Goal: Transaction & Acquisition: Purchase product/service

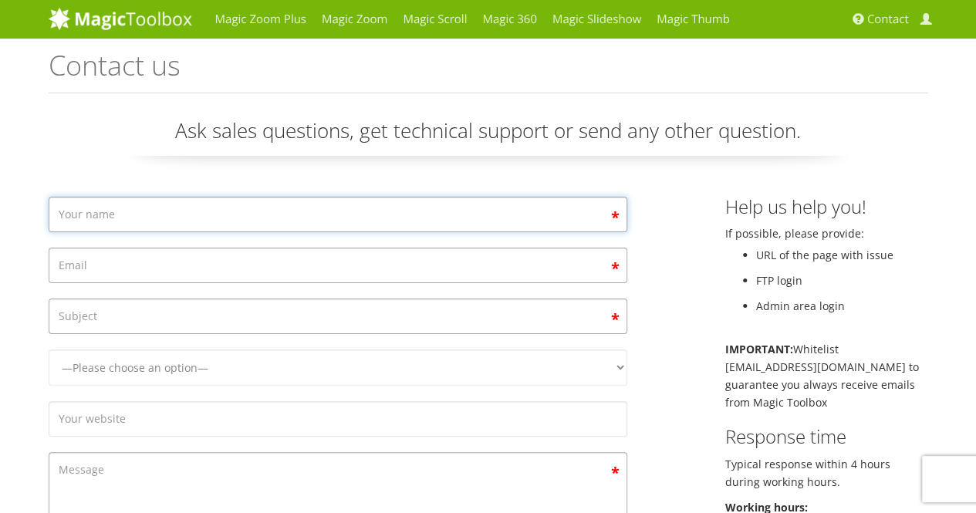
click at [384, 203] on input "Contact form" at bounding box center [338, 215] width 579 height 36
type input "Carlos Ricardo Montaño Zamudio"
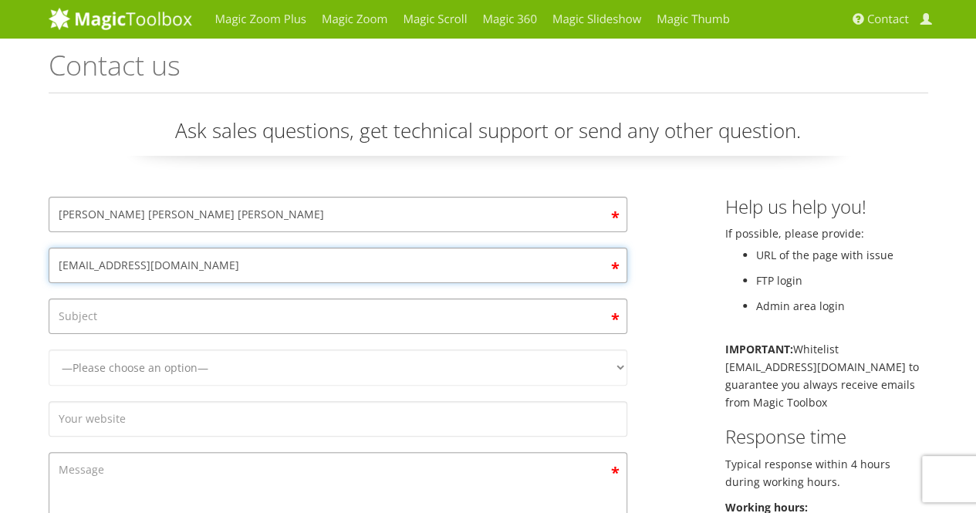
click at [161, 265] on input "pollomonz@outlook.com" at bounding box center [338, 266] width 579 height 36
type input "f"
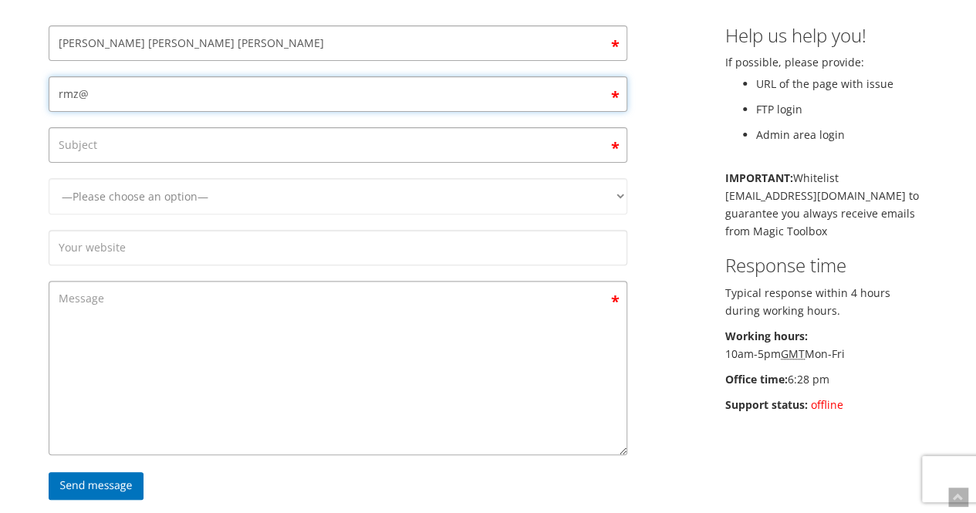
scroll to position [172, 0]
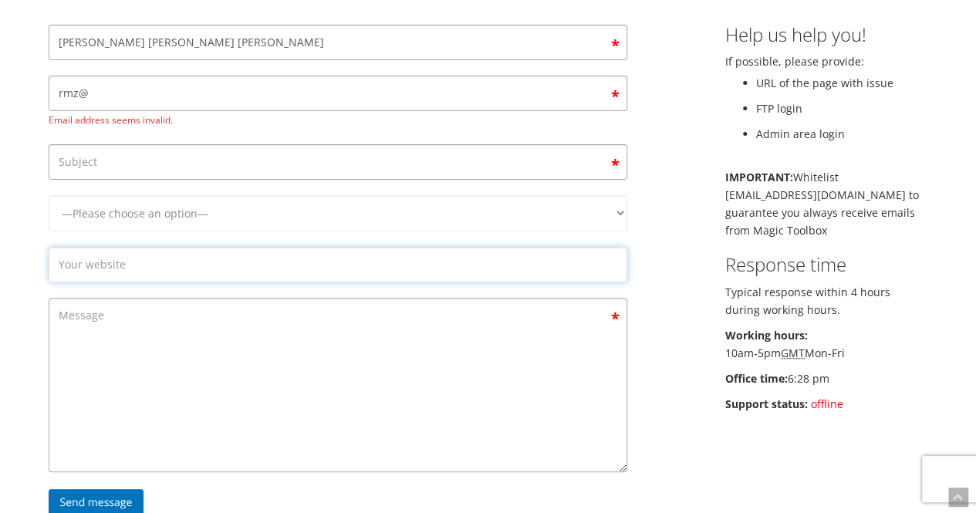
click at [184, 238] on form "Carlos Ricardo Montaño Zamudio rmz@ Email address seems invalid. —Please choose…" at bounding box center [338, 275] width 579 height 500
click at [191, 85] on input "rmz@" at bounding box center [338, 94] width 579 height 36
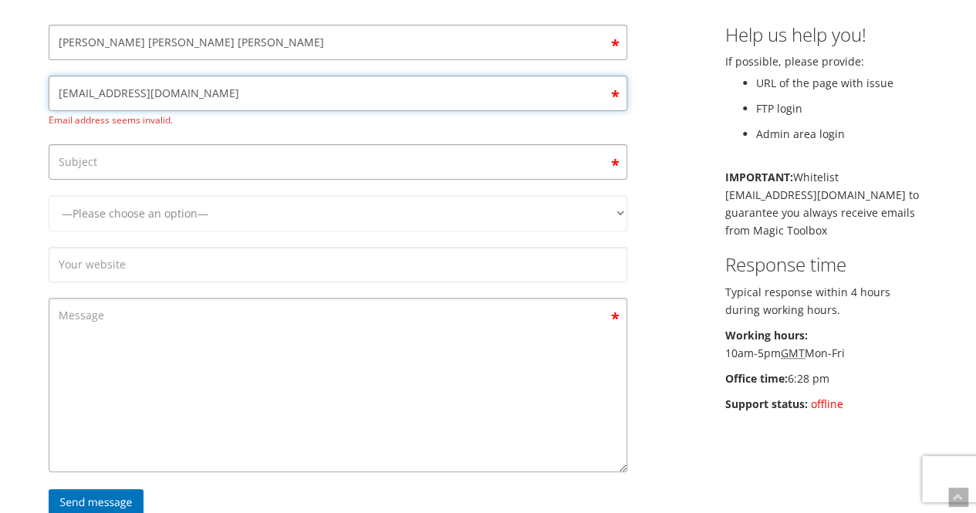
type input "rmz@int-ind.com"
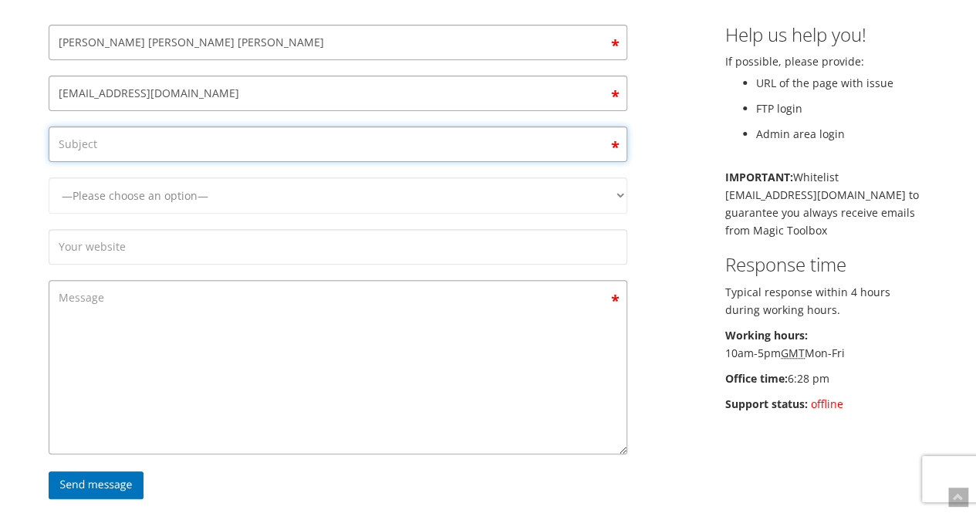
click at [235, 151] on input "Contact form" at bounding box center [338, 145] width 579 height 36
type input "I"
type input "questions"
click at [255, 193] on select "—Please choose an option— Magic Zoom Magic Zoom Plus Magic Thumb Magic Slidesho…" at bounding box center [338, 196] width 579 height 36
select select "Magic Zoom"
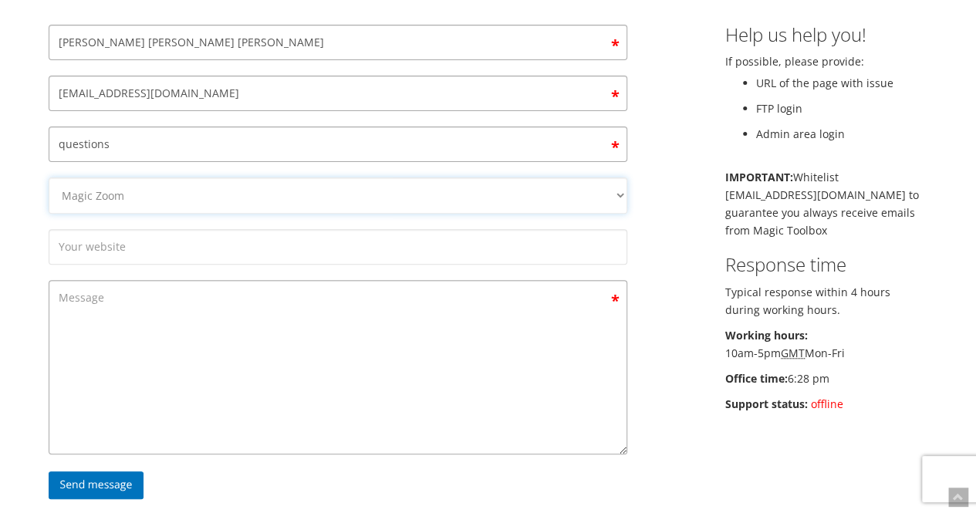
click at [49, 178] on select "—Please choose an option— Magic Zoom Magic Zoom Plus Magic Thumb Magic Slidesho…" at bounding box center [338, 196] width 579 height 36
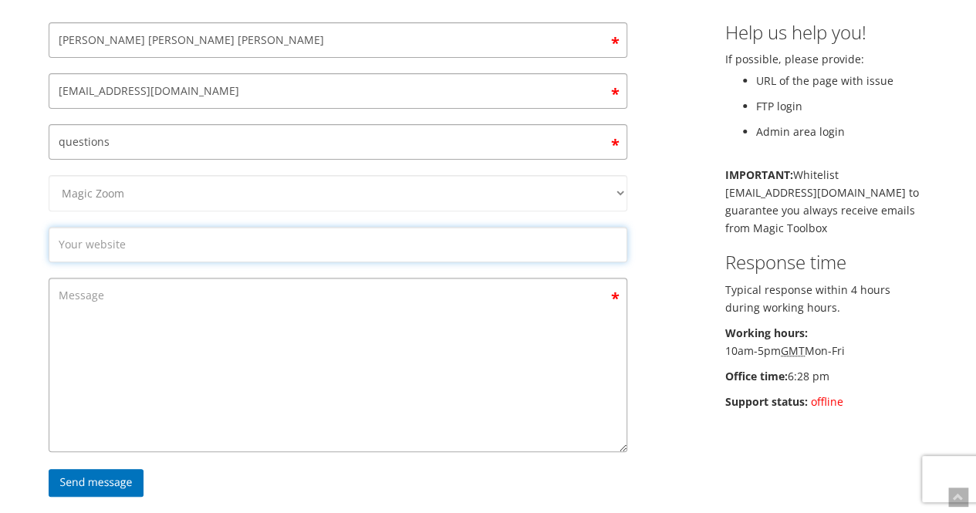
click at [188, 237] on input "Contact form" at bounding box center [338, 245] width 579 height 36
type input "geniuslister.com"
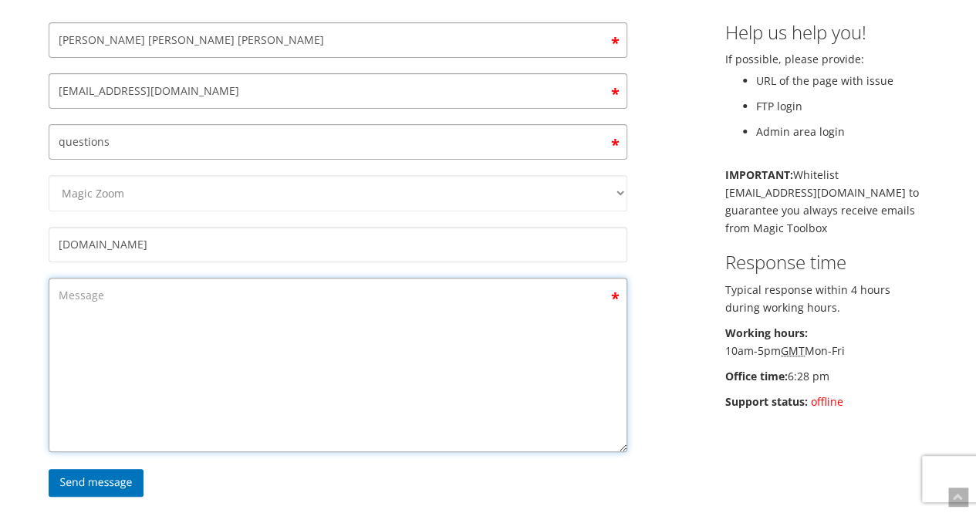
click at [173, 282] on textarea "Contact form" at bounding box center [338, 365] width 579 height 174
type textarea "i would"
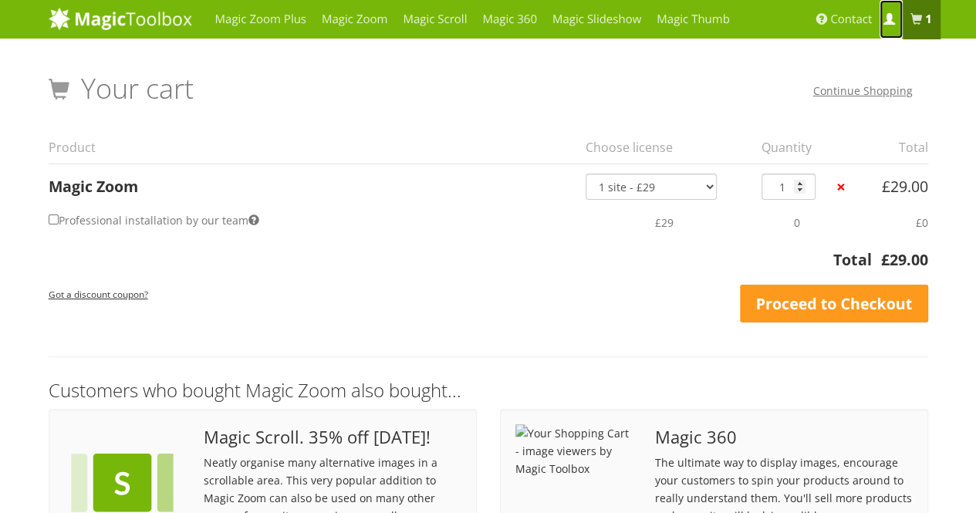
click at [888, 16] on span at bounding box center [890, 20] width 12 height 12
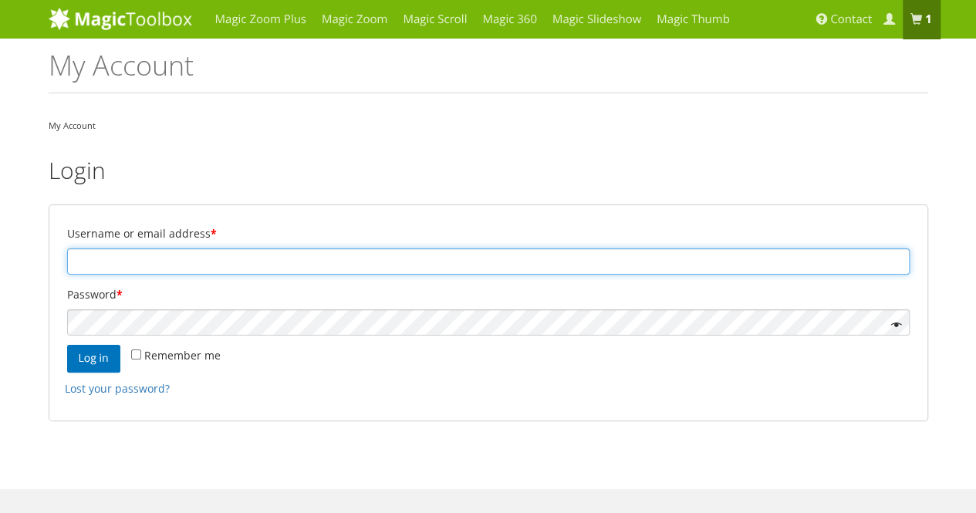
click at [382, 253] on input "Username or email address *" at bounding box center [488, 262] width 843 height 26
type input "o"
type input "[EMAIL_ADDRESS][DOMAIN_NAME]"
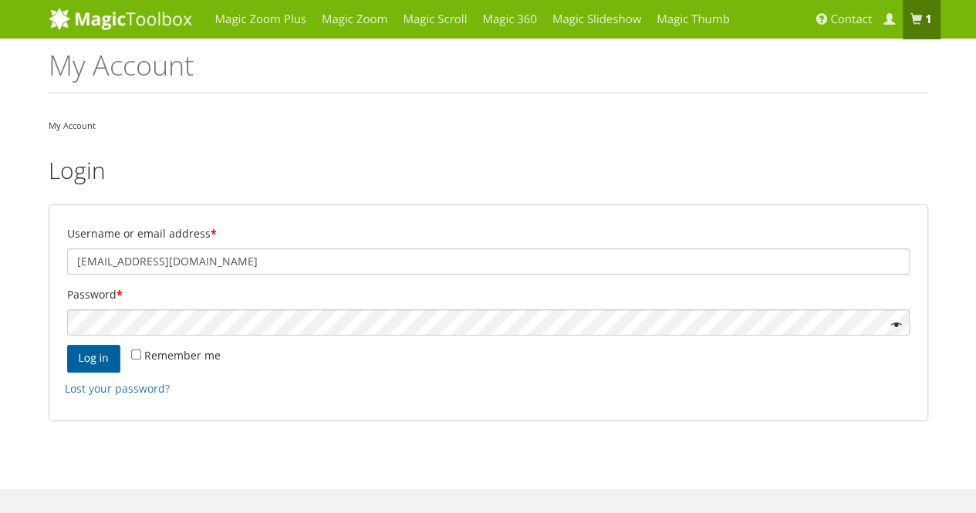
click at [90, 353] on button "Log in" at bounding box center [93, 359] width 53 height 28
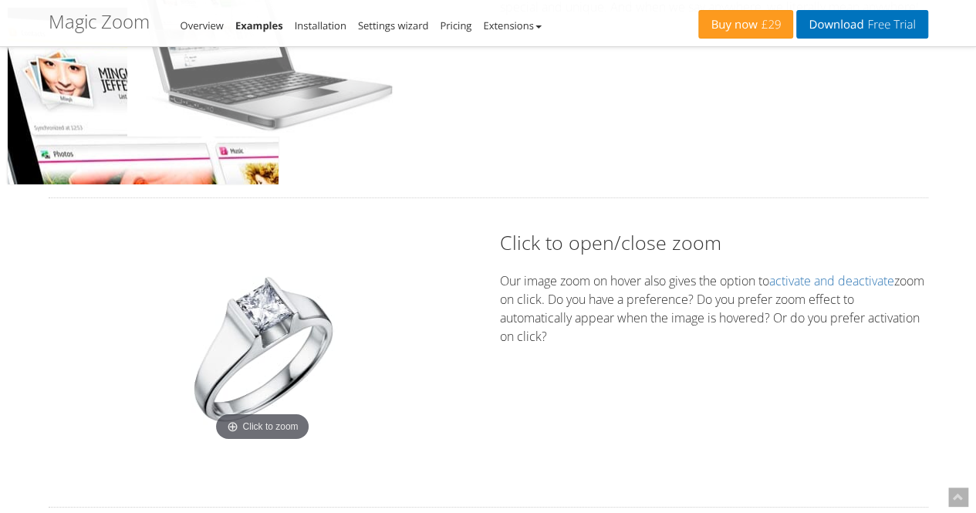
scroll to position [2468, 0]
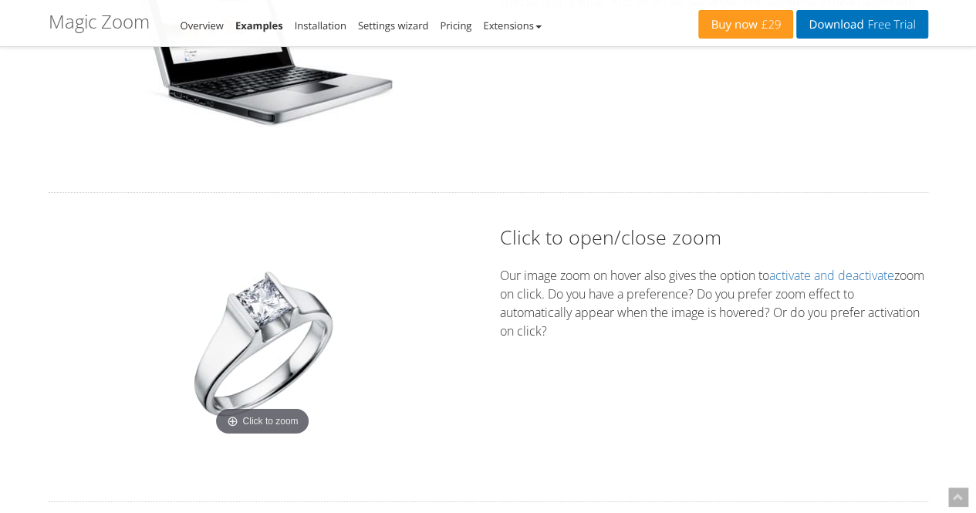
click at [273, 300] on img at bounding box center [262, 343] width 193 height 193
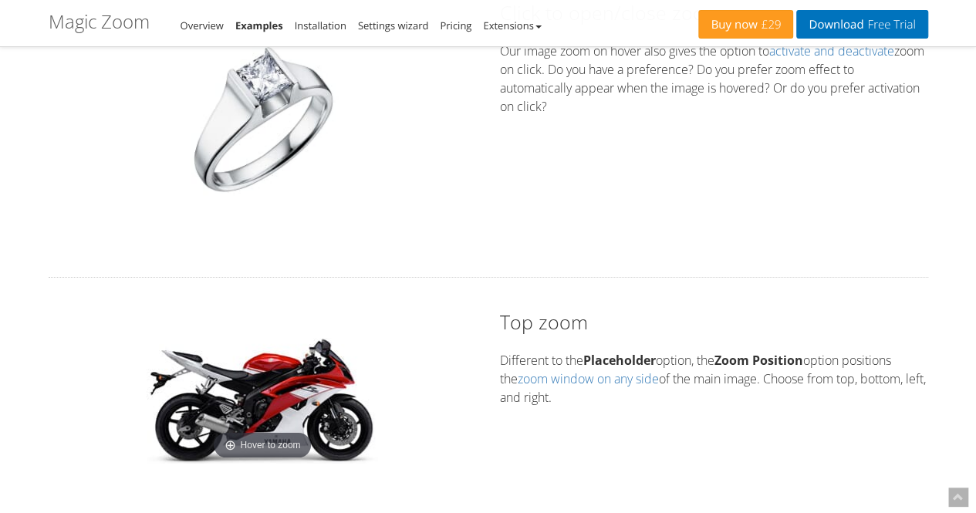
scroll to position [2874, 0]
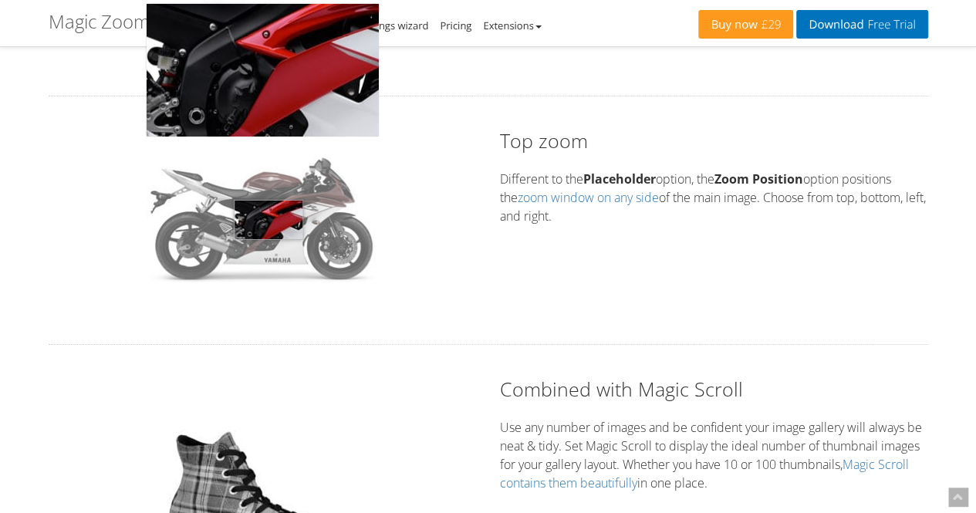
click at [269, 217] on img at bounding box center [263, 217] width 232 height 132
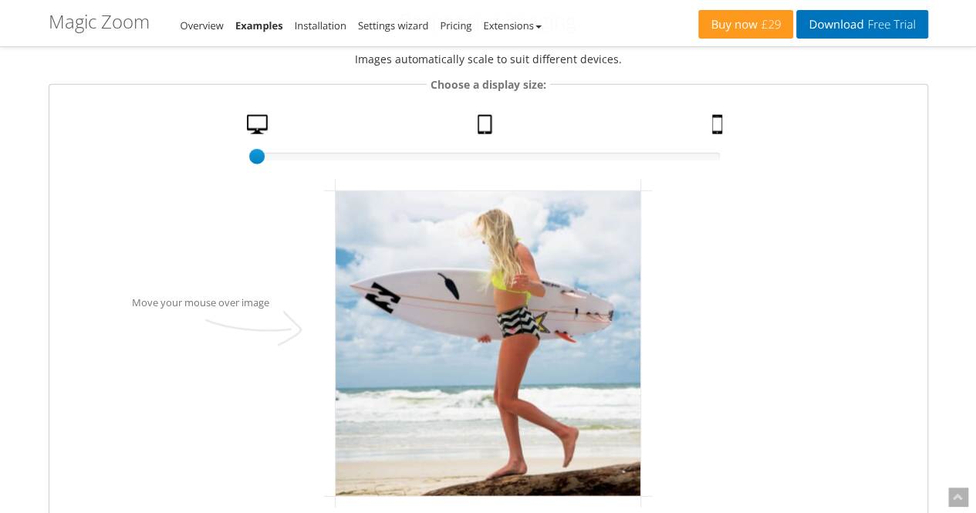
scroll to position [1671, 0]
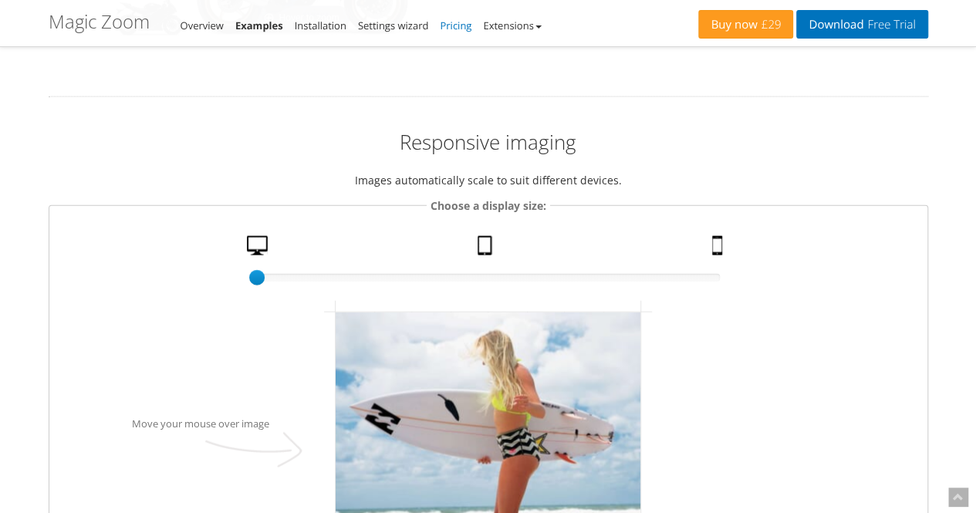
click at [447, 26] on link "Pricing" at bounding box center [456, 26] width 32 height 14
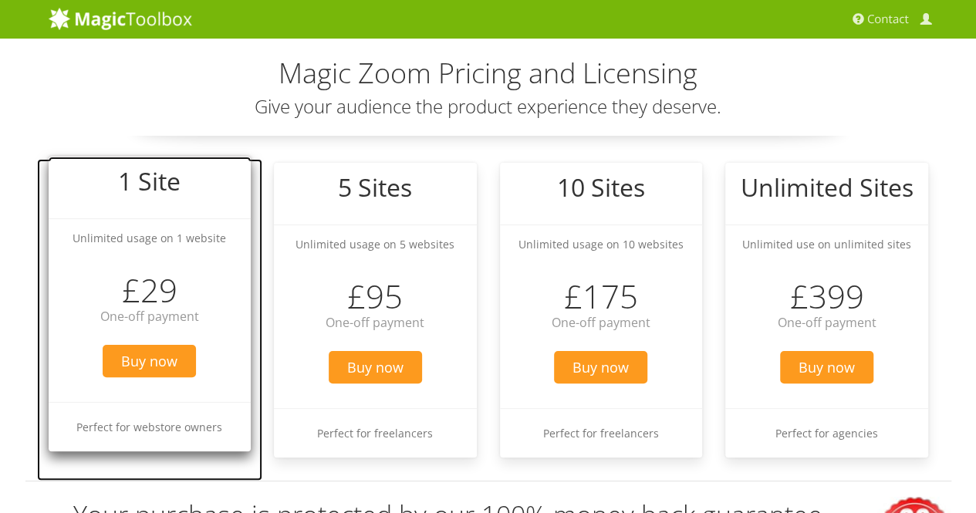
click at [173, 291] on h3 "£29" at bounding box center [150, 290] width 203 height 36
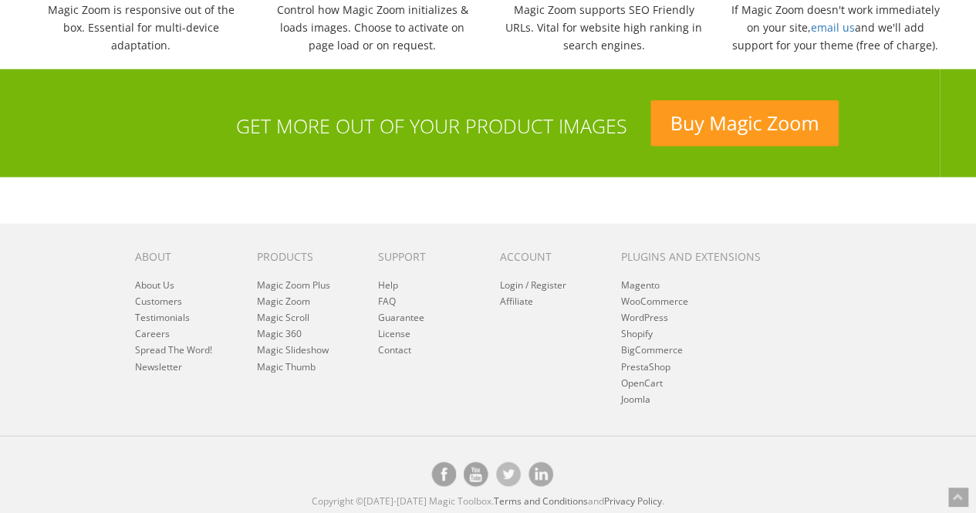
scroll to position [1743, 0]
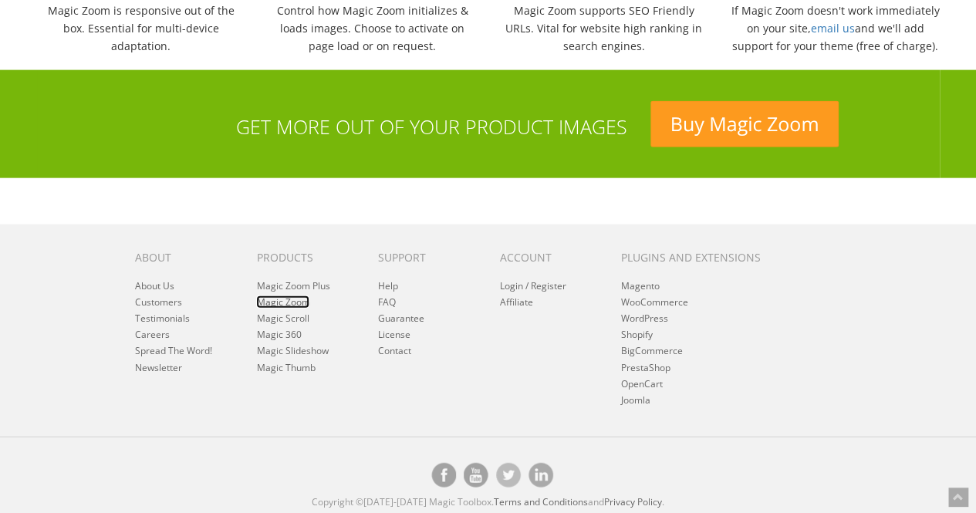
click at [296, 299] on link "Magic Zoom" at bounding box center [282, 302] width 53 height 13
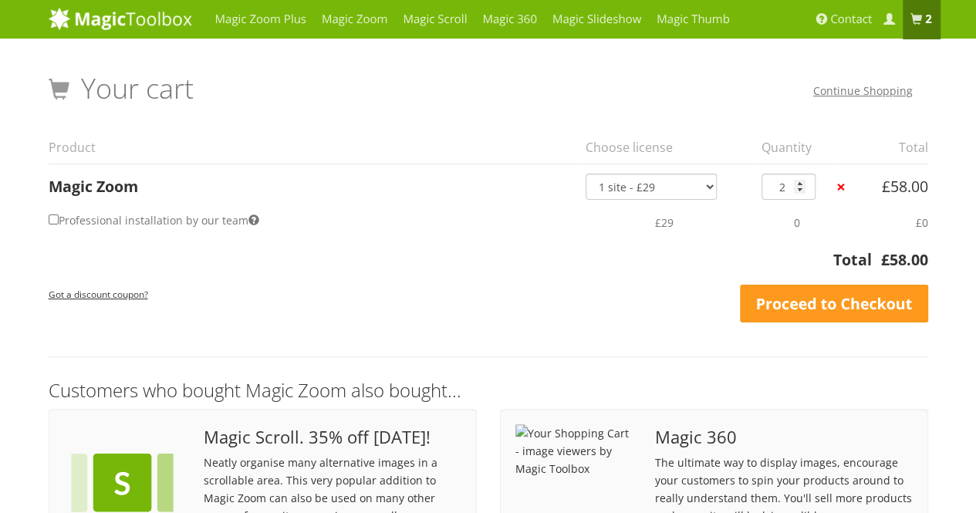
drag, startPoint x: 0, startPoint y: 0, endPoint x: 177, endPoint y: 206, distance: 271.5
click at [177, 206] on td "Professional installation by our team" at bounding box center [313, 222] width 528 height 45
type input "1"
click at [797, 191] on input "1" at bounding box center [789, 187] width 54 height 26
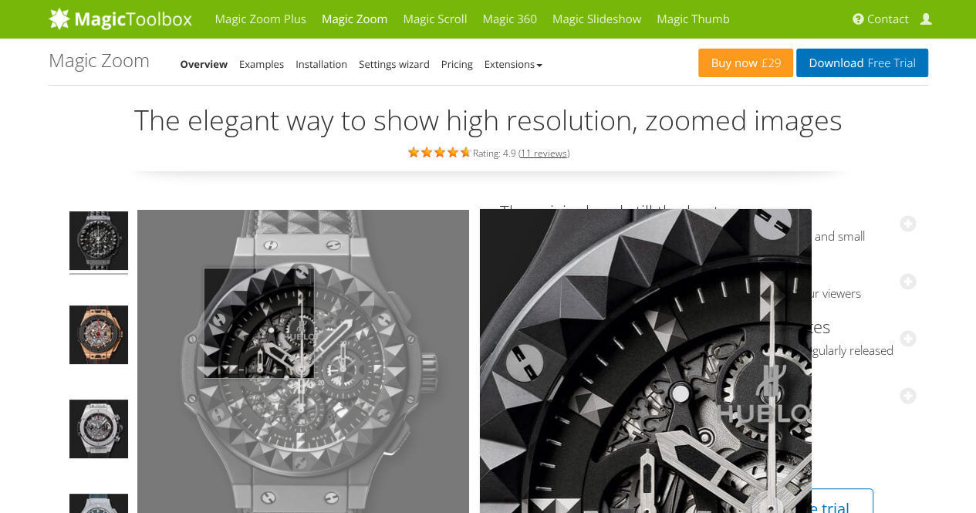
click at [259, 323] on img at bounding box center [303, 376] width 332 height 332
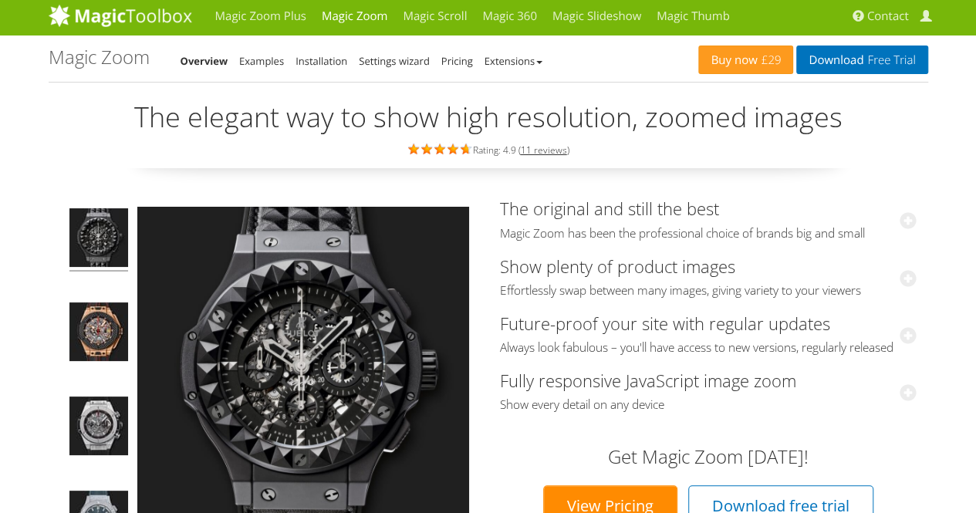
scroll to position [6, 0]
